Goal: Check status: Check status

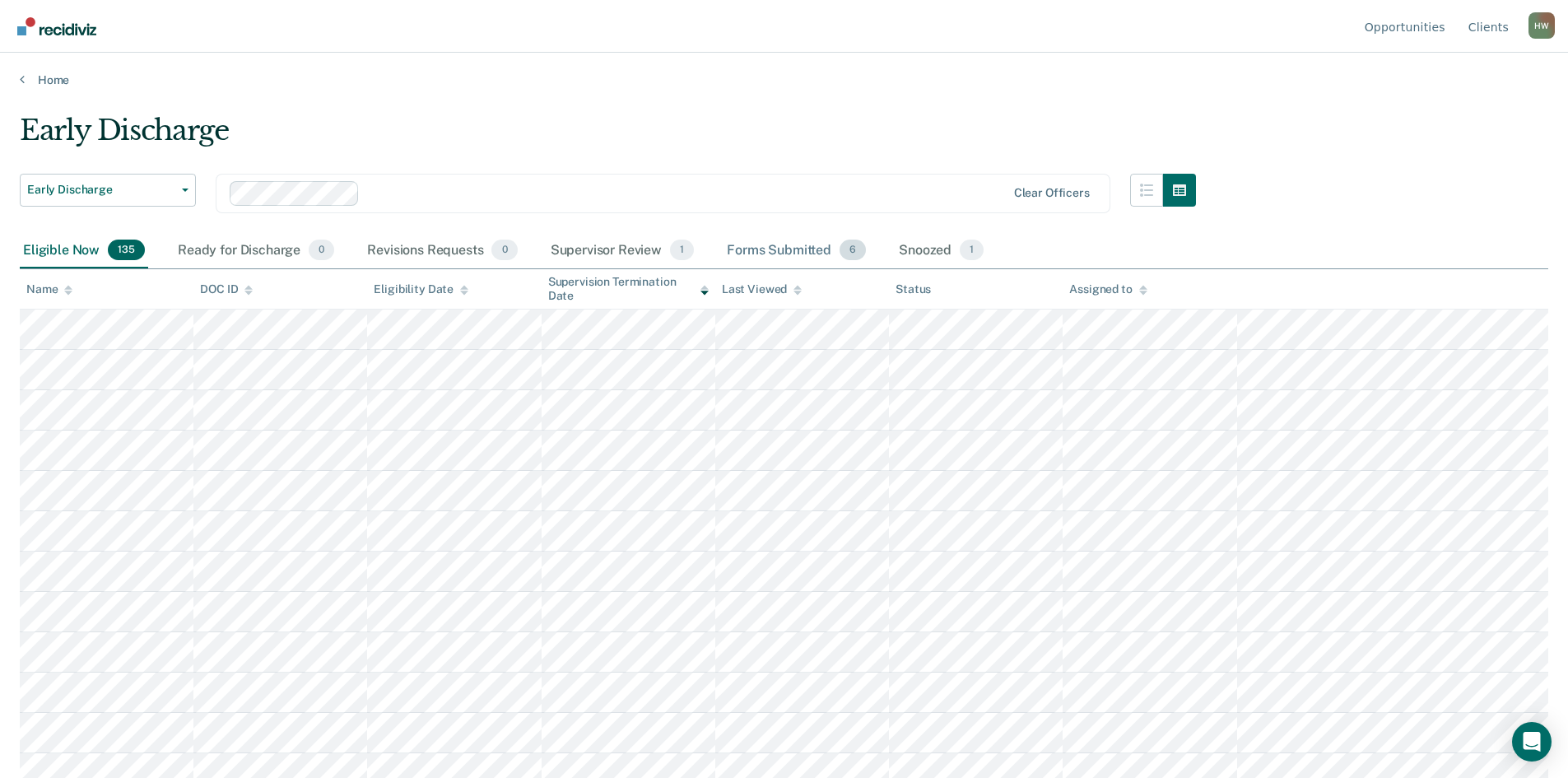
click at [776, 247] on div "Forms Submitted 6" at bounding box center [796, 250] width 145 height 36
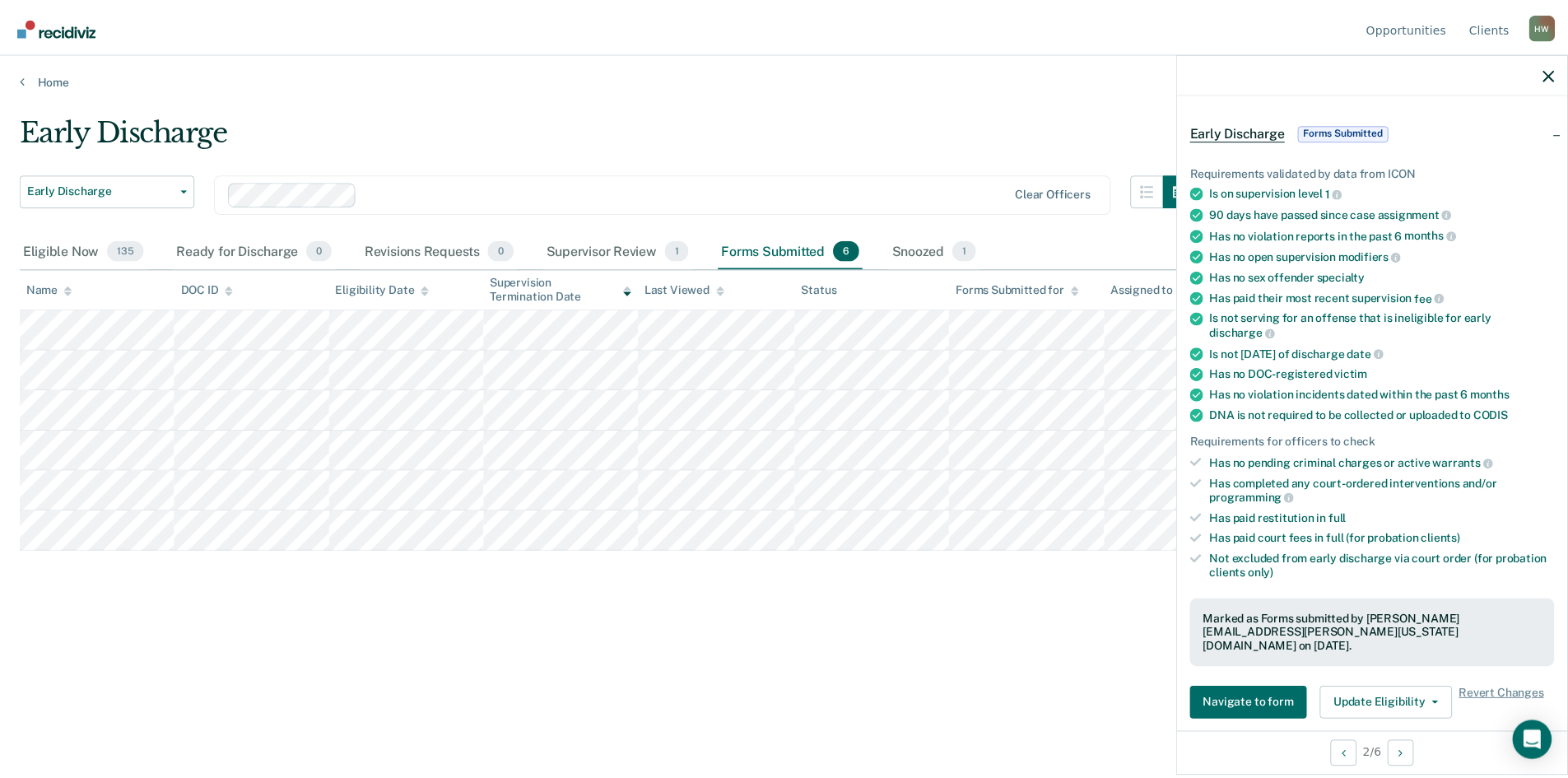
scroll to position [165, 0]
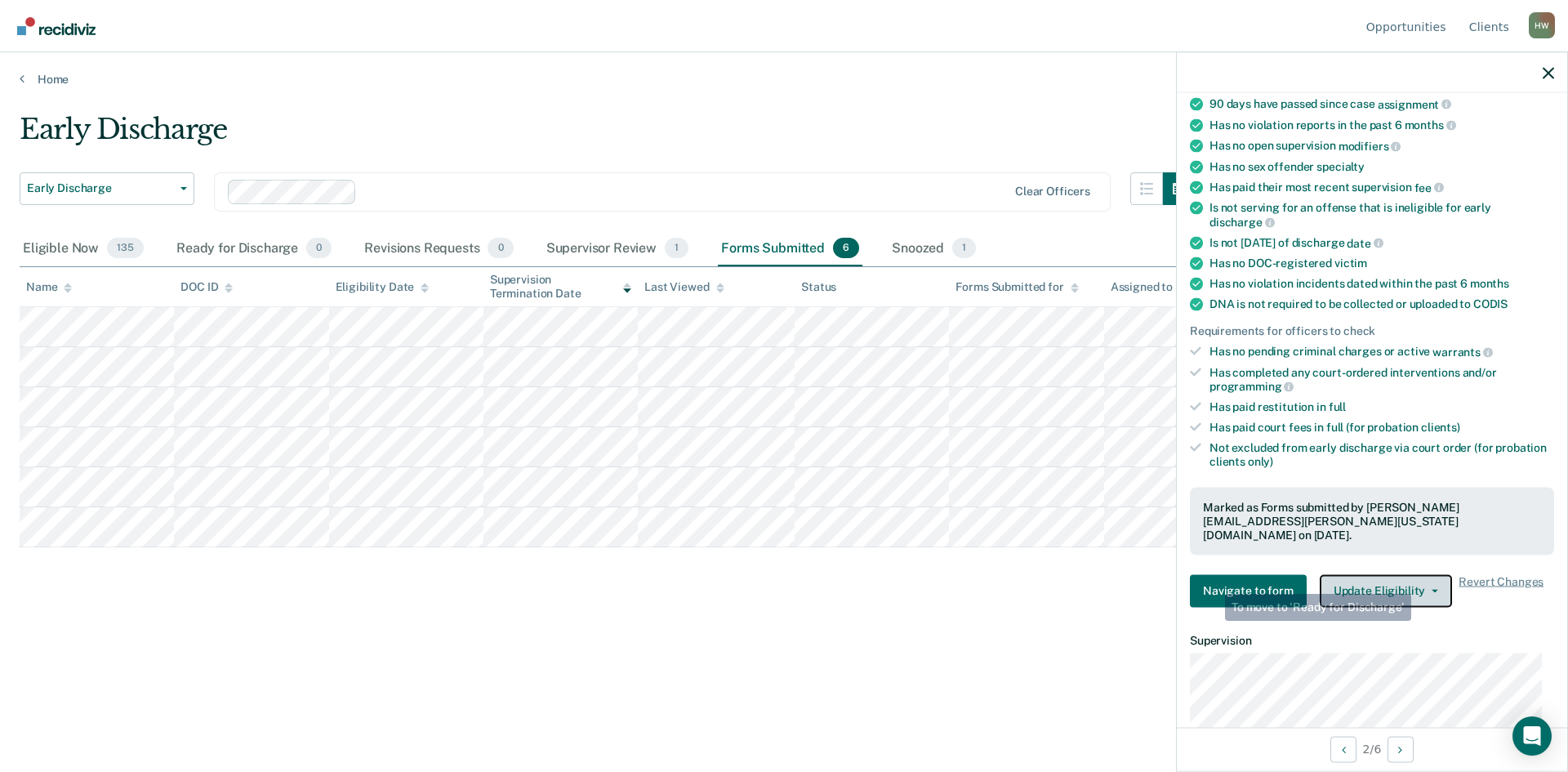
click at [1419, 575] on button "Update Eligibility" at bounding box center [1386, 591] width 132 height 33
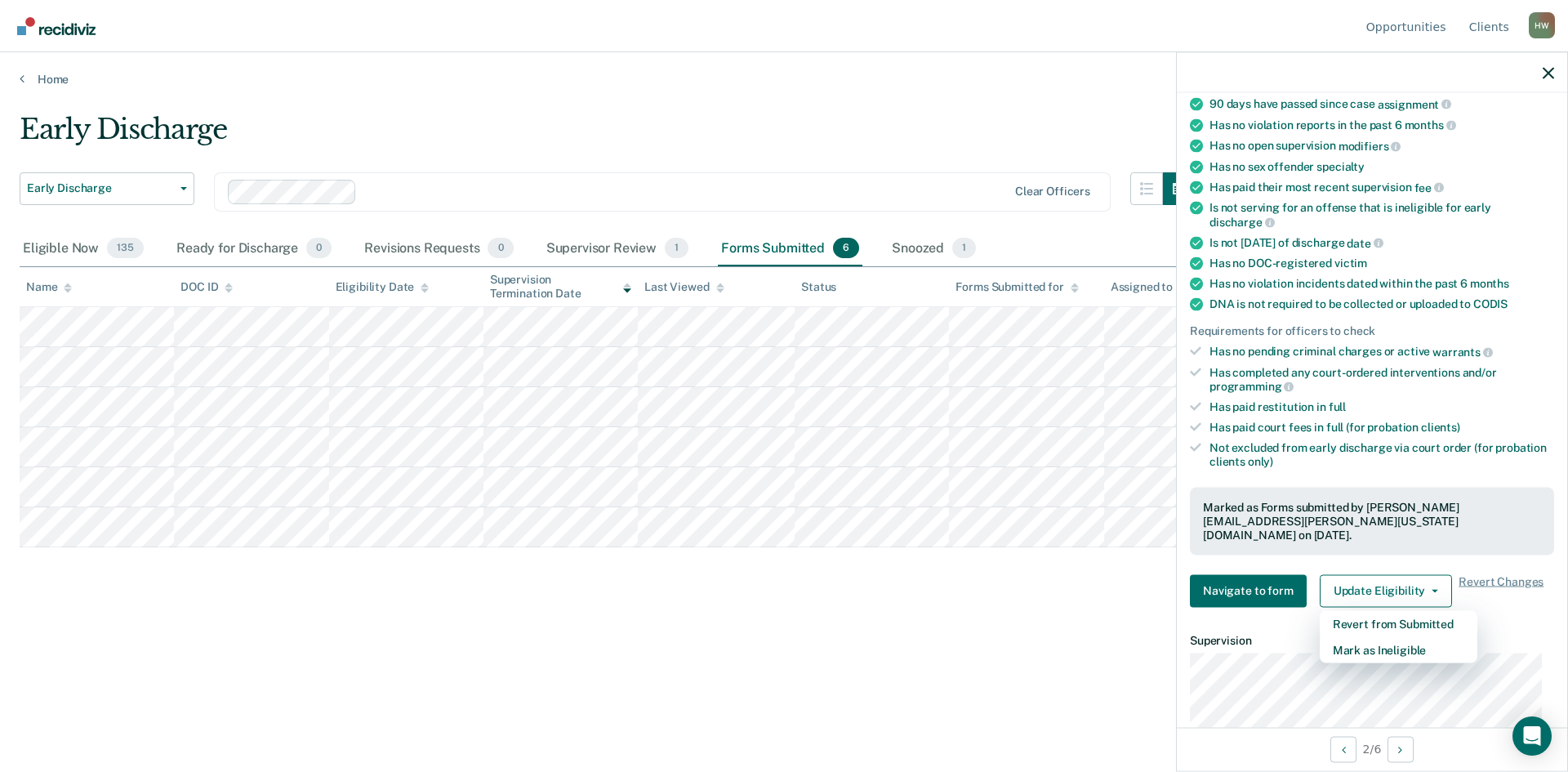
click at [1420, 510] on div "Marked as Forms submitted by [PERSON_NAME][EMAIL_ADDRESS][PERSON_NAME][US_STATE…" at bounding box center [1372, 521] width 338 height 40
click at [1544, 74] on icon "button" at bounding box center [1549, 73] width 11 height 11
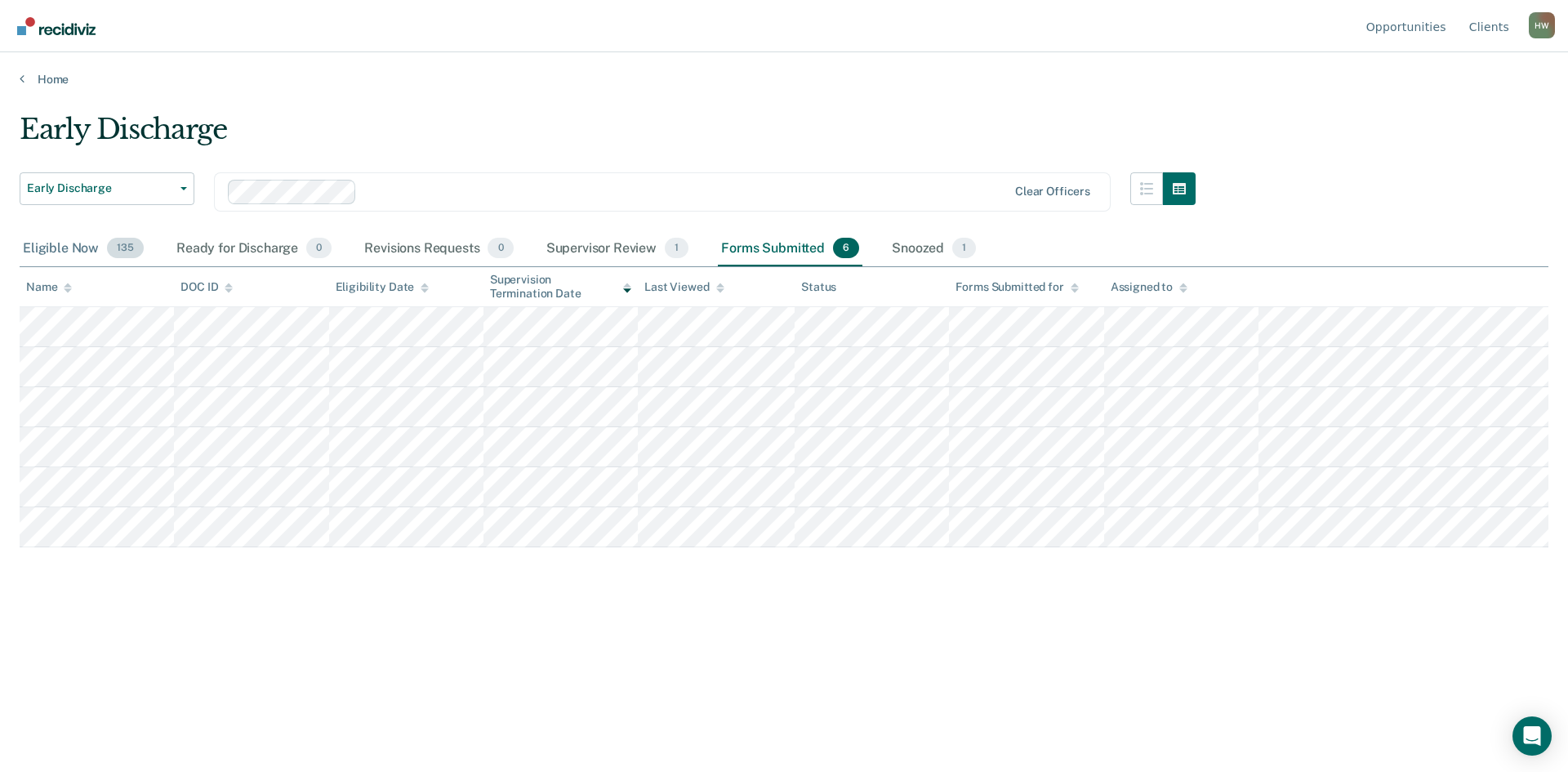
click at [84, 246] on div "Eligible Now 135" at bounding box center [83, 248] width 128 height 36
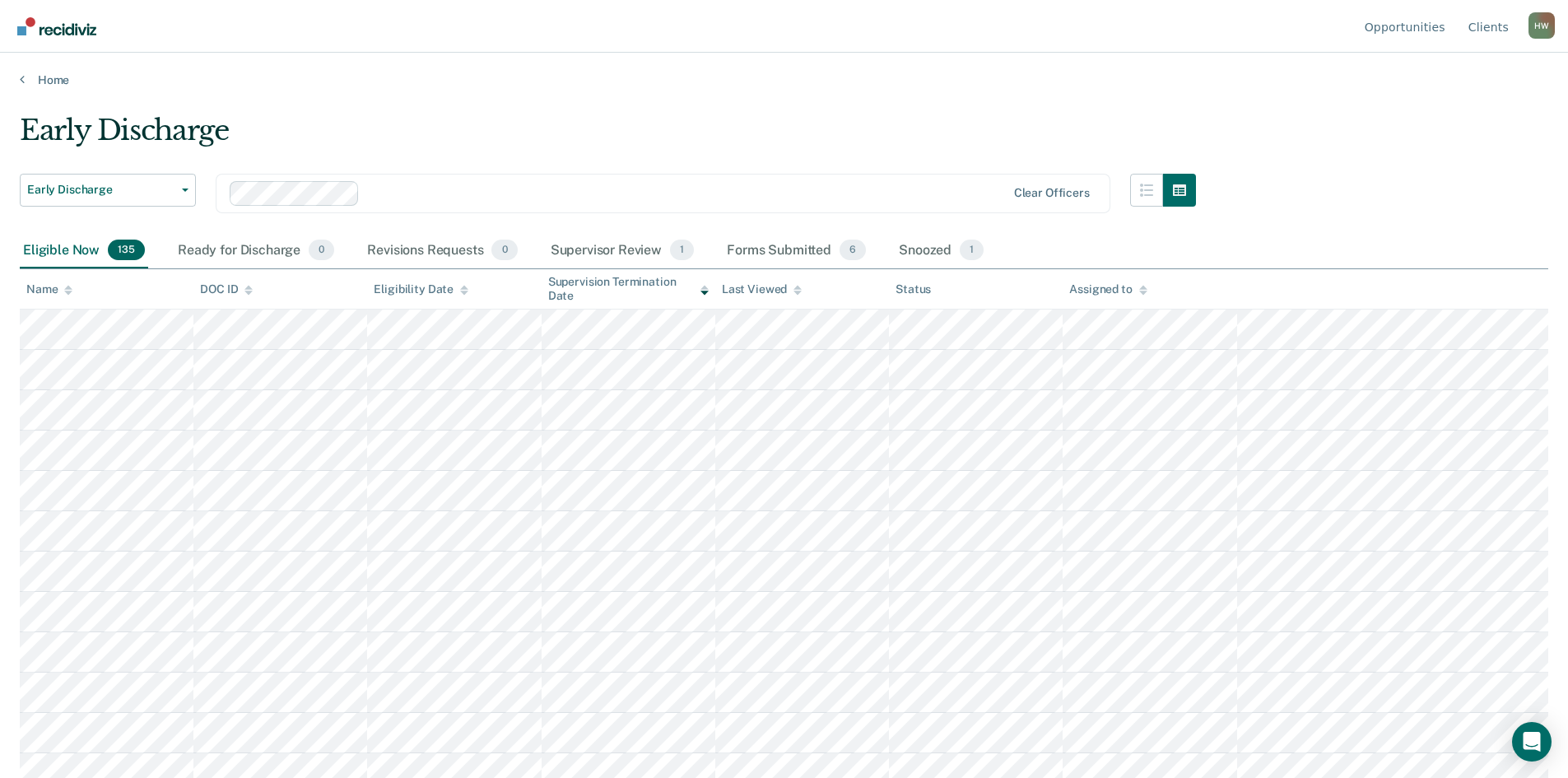
click at [366, 119] on div "Early Discharge" at bounding box center [607, 137] width 1176 height 47
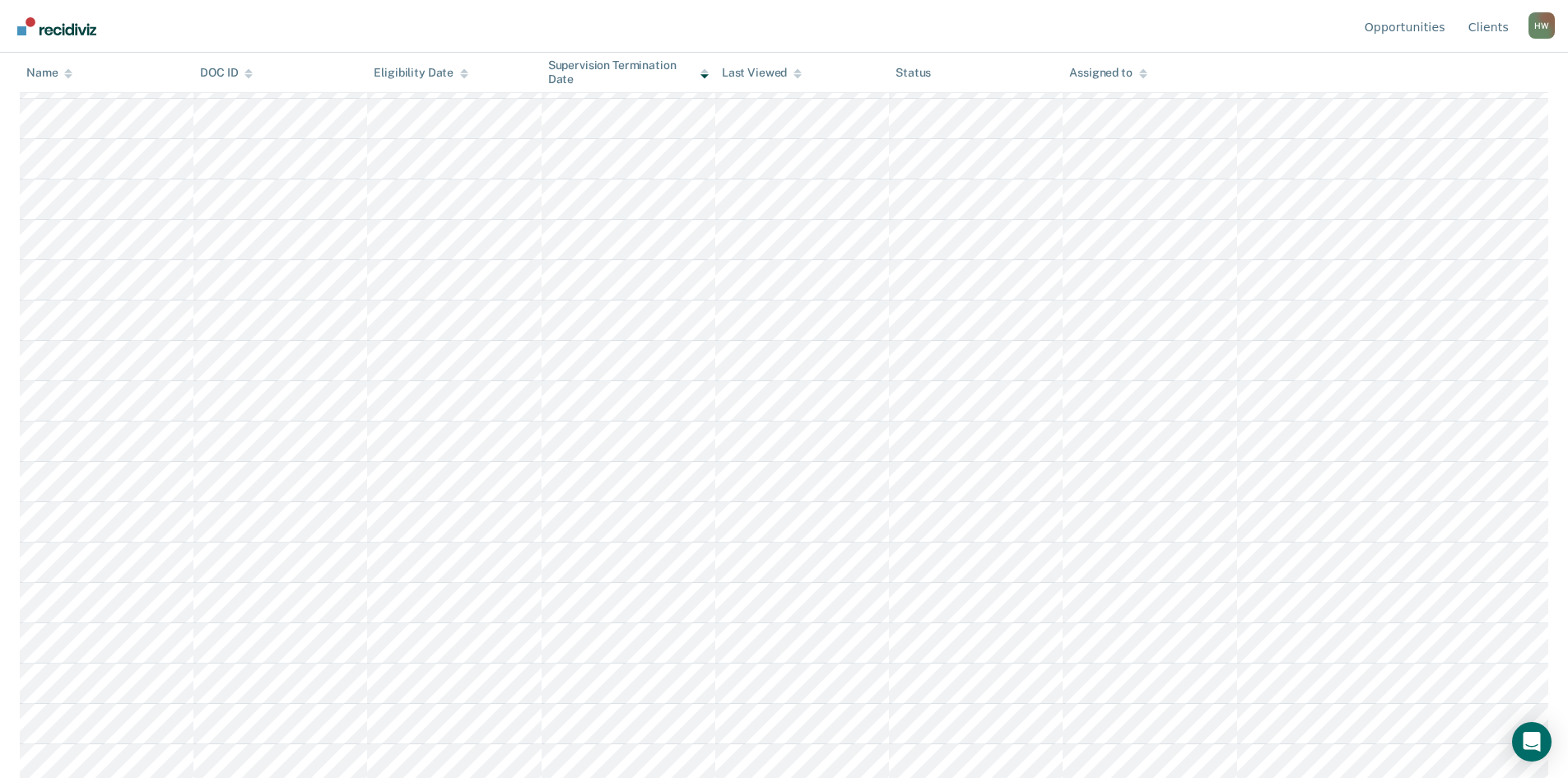
scroll to position [775, 0]
